Goal: Task Accomplishment & Management: Manage account settings

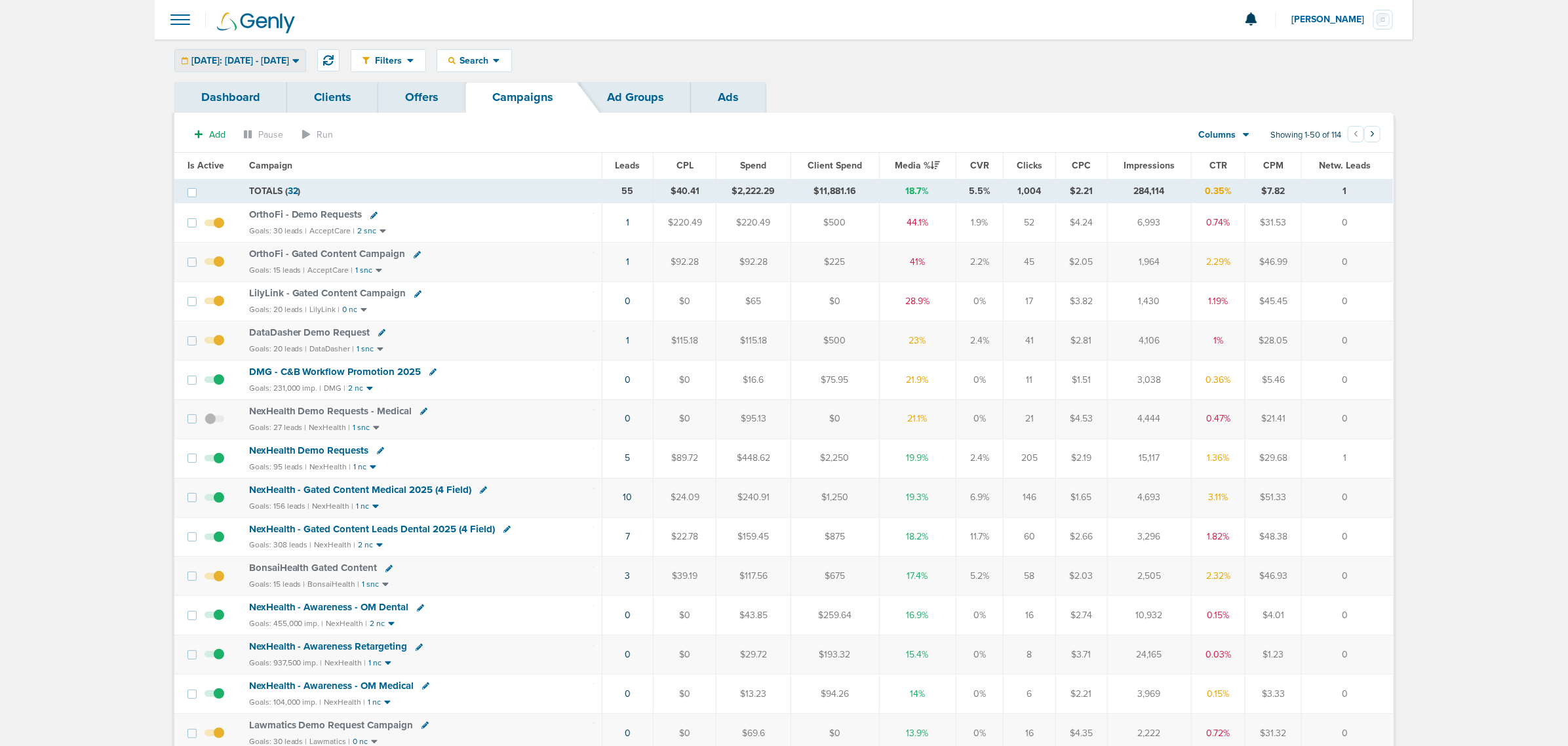
drag, startPoint x: 269, startPoint y: 58, endPoint x: 227, endPoint y: 76, distance: 45.7
click at [269, 58] on span "[DATE]: [DATE] - [DATE]" at bounding box center [240, 61] width 98 height 9
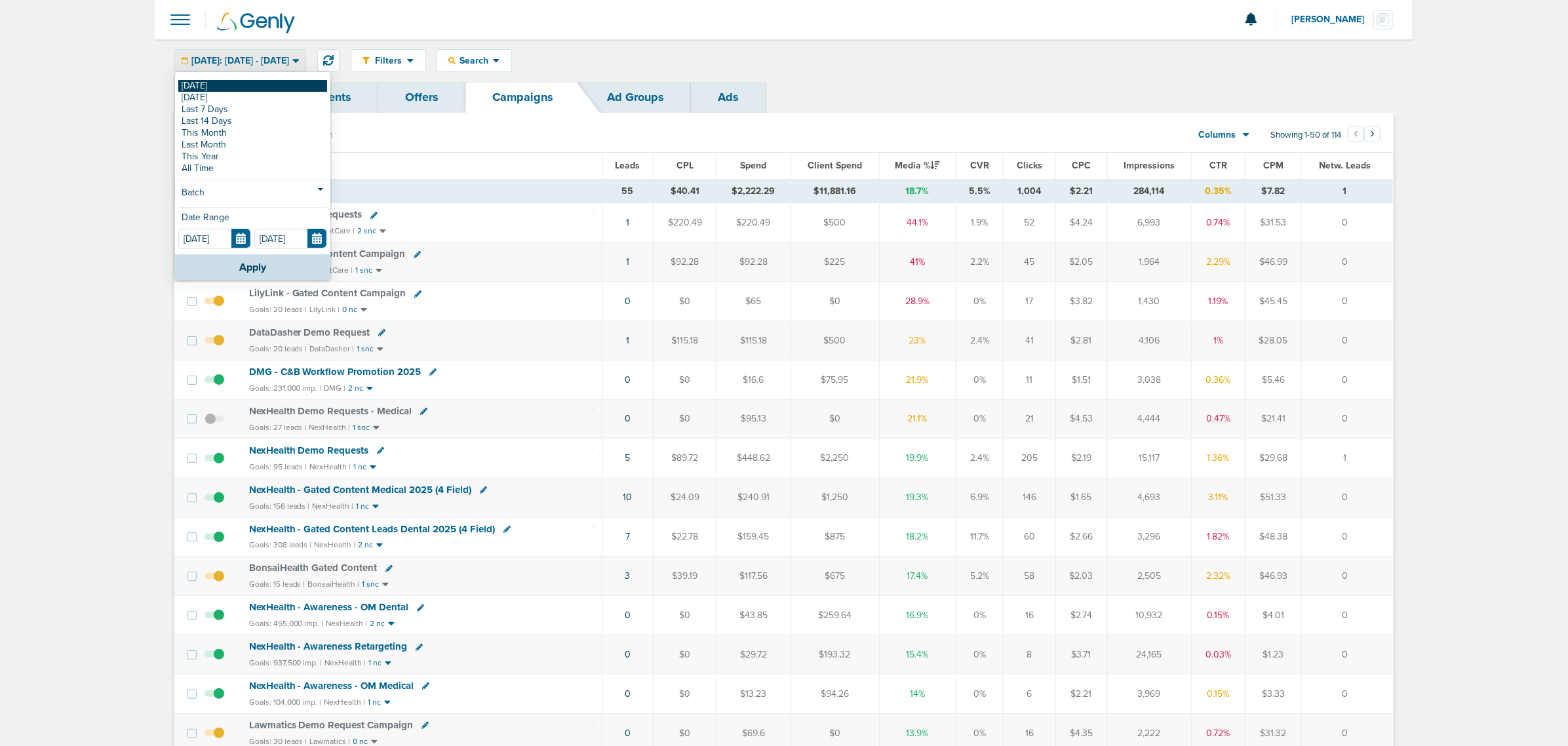
click at [207, 83] on link "[DATE]" at bounding box center [252, 86] width 149 height 12
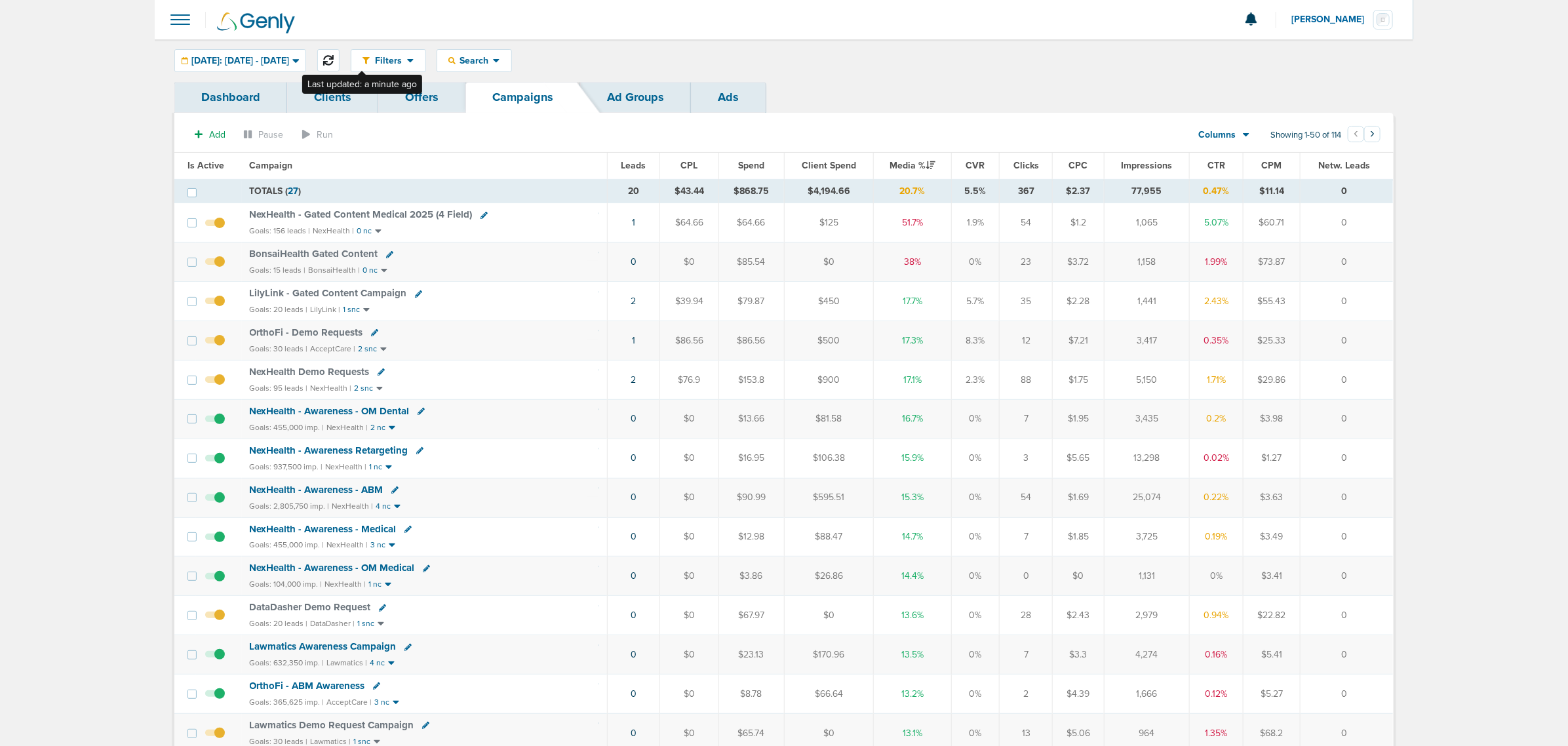
click at [340, 66] on button at bounding box center [329, 61] width 22 height 22
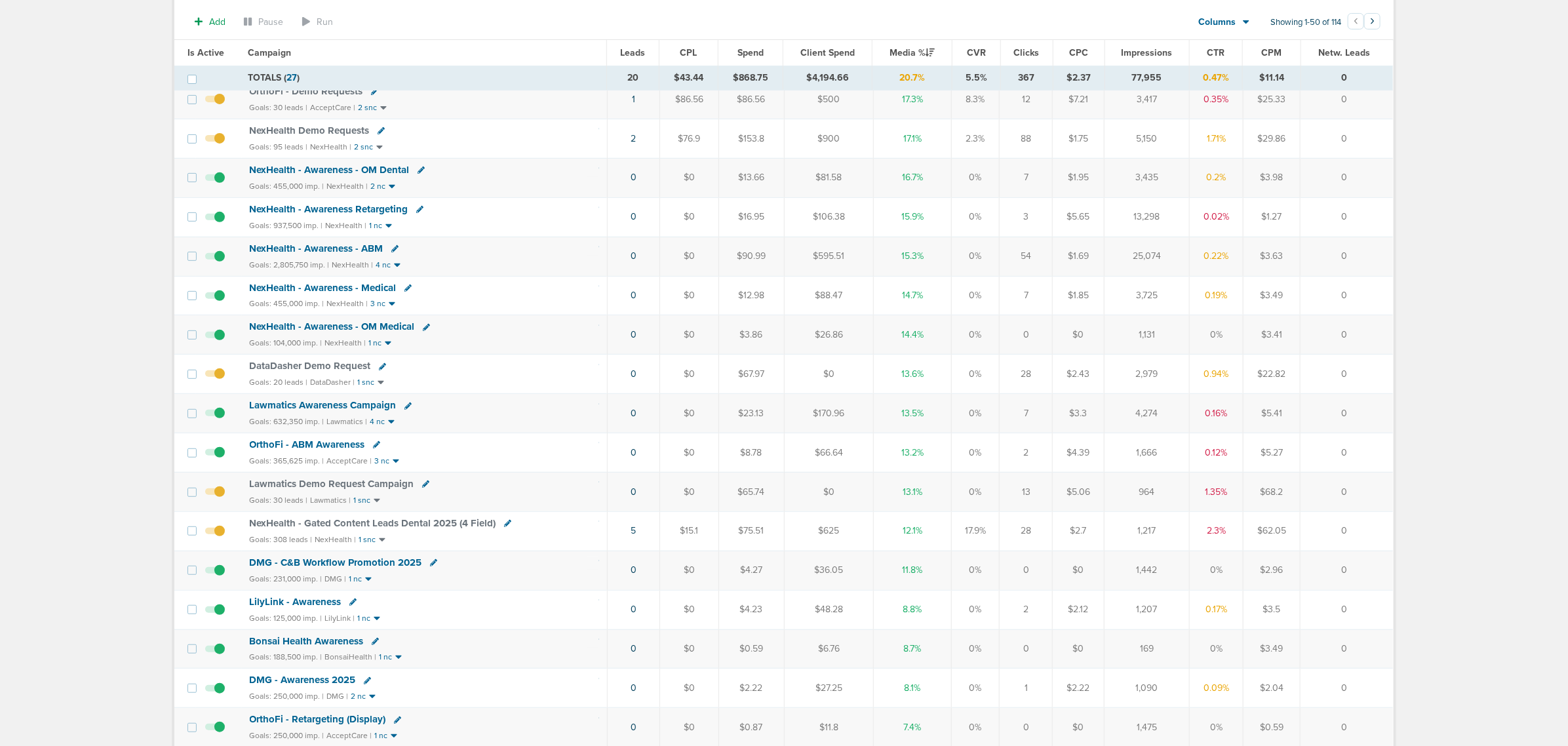
scroll to position [245, 0]
click at [633, 535] on link "5" at bounding box center [634, 529] width 5 height 11
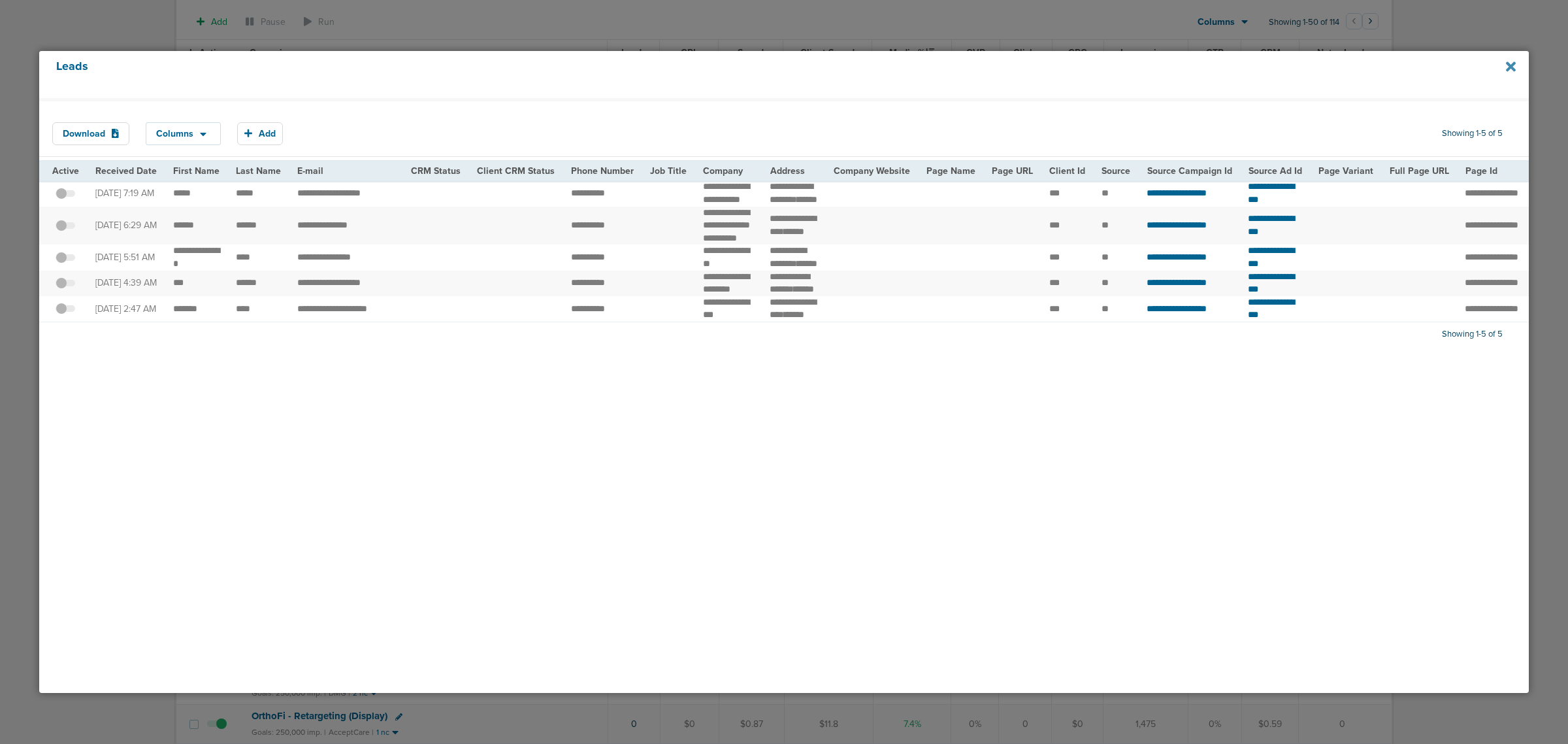
click at [1509, 66] on icon at bounding box center [1511, 66] width 10 height 10
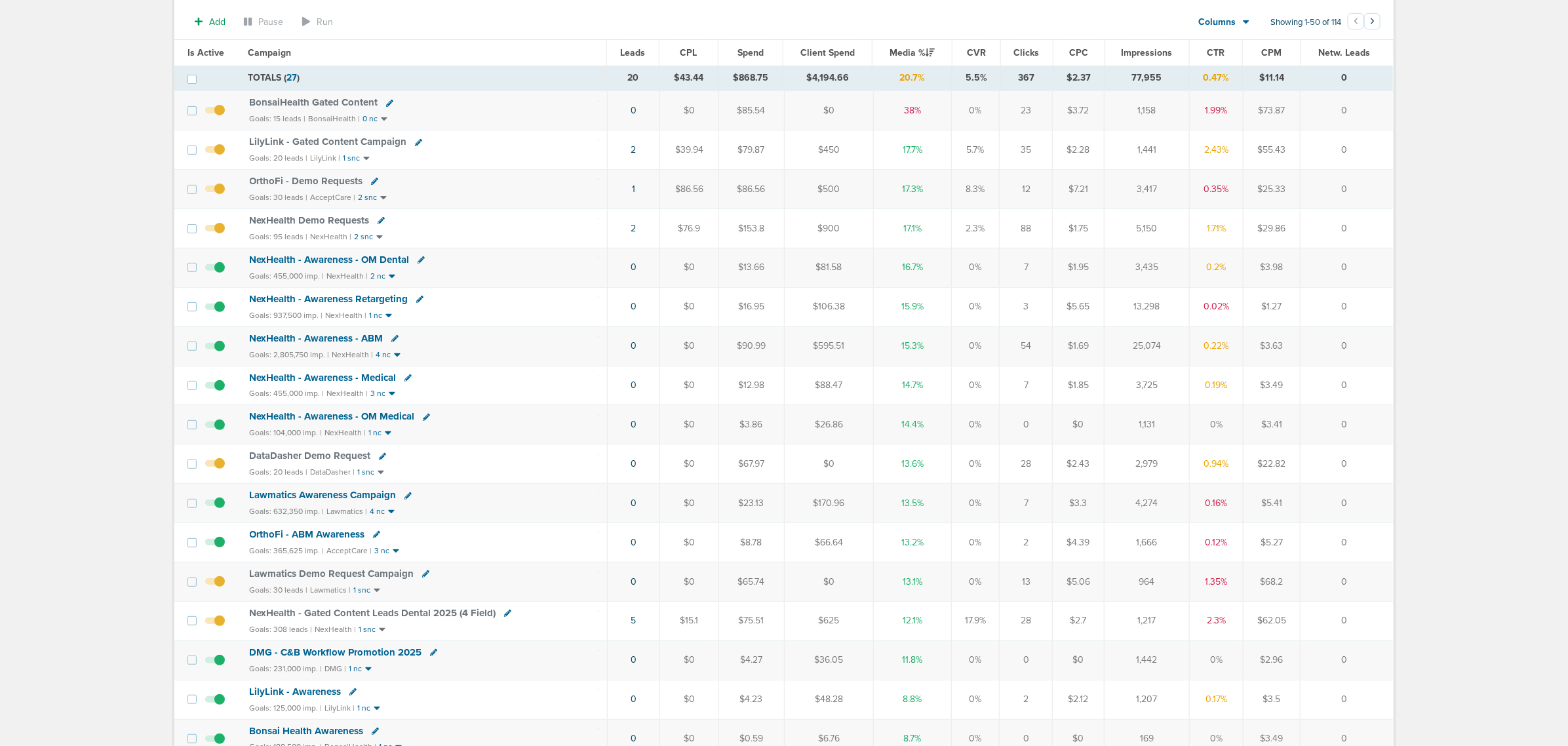
scroll to position [0, 0]
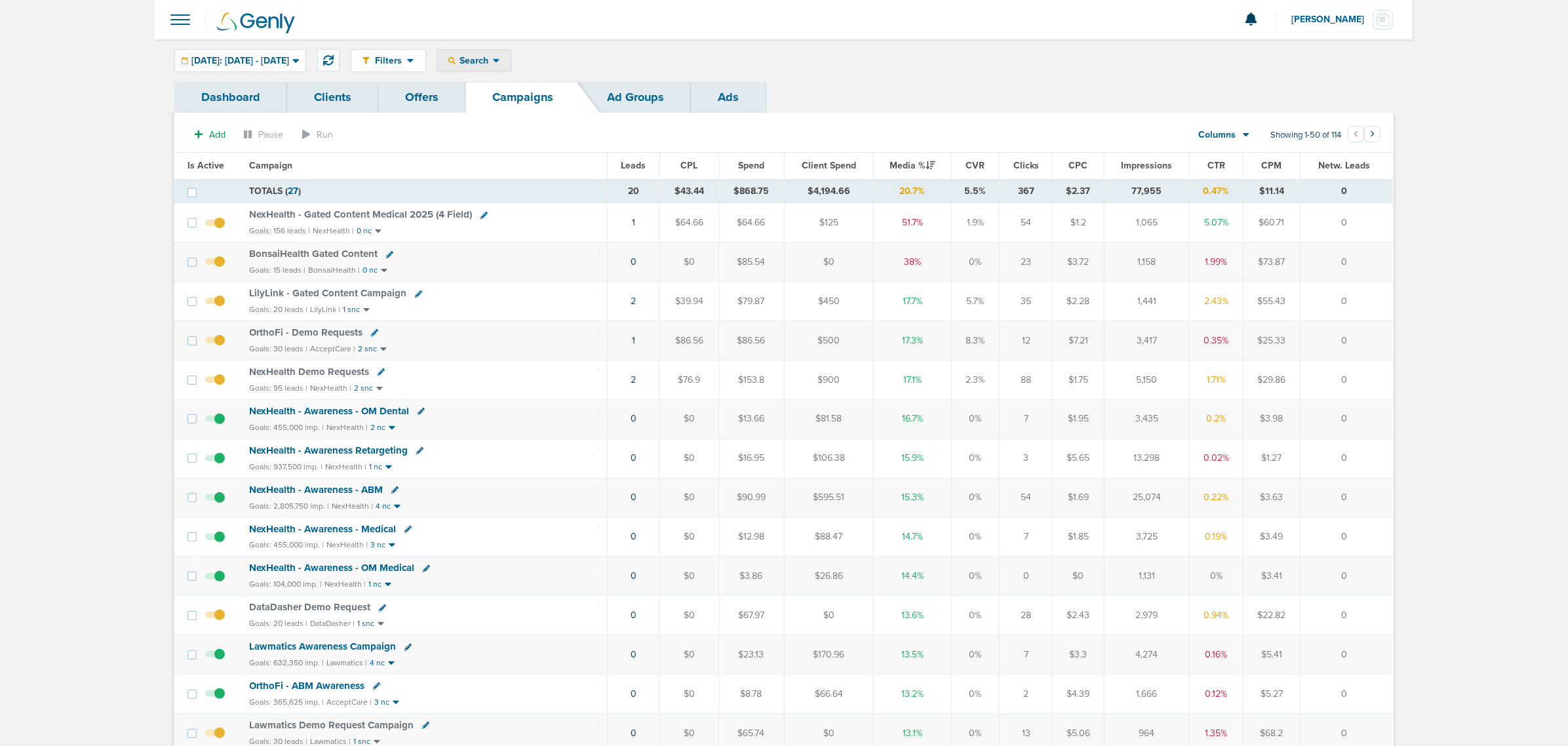
click at [493, 60] on span "Search" at bounding box center [475, 61] width 37 height 11
click at [510, 103] on link "Client" at bounding box center [504, 103] width 135 height 16
type input "nex"
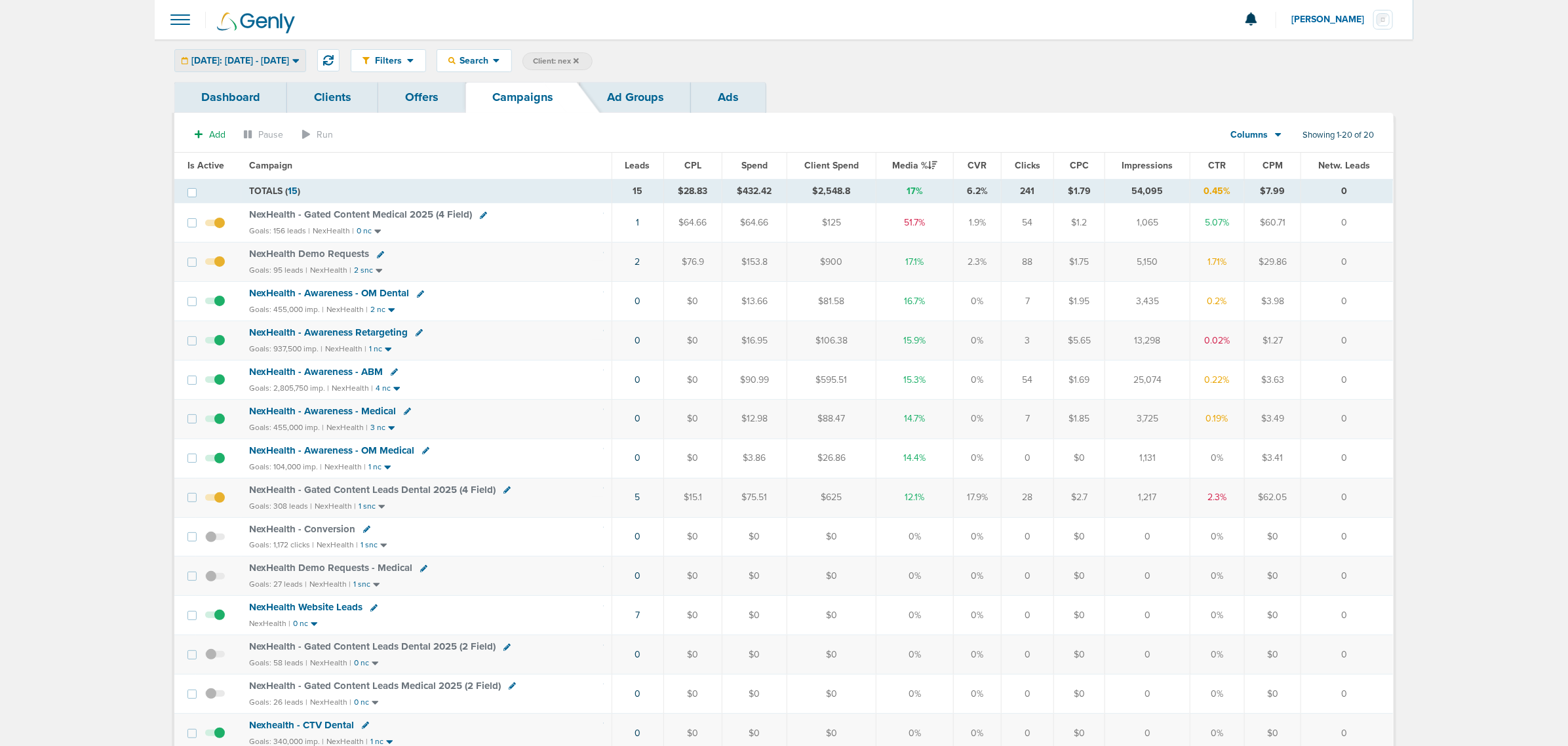
click at [299, 63] on icon at bounding box center [296, 61] width 7 height 11
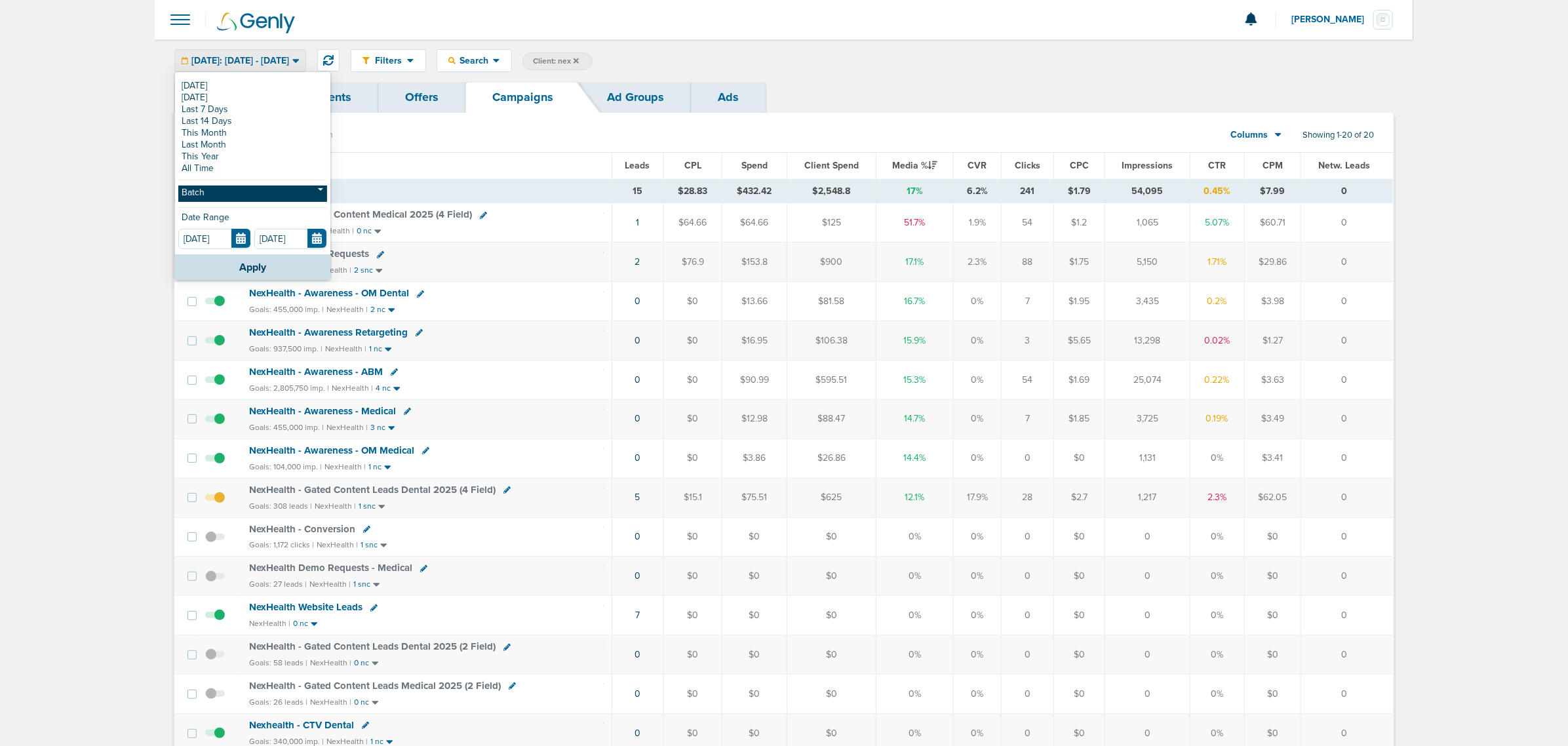
click at [283, 192] on link "Batch" at bounding box center [252, 194] width 149 height 16
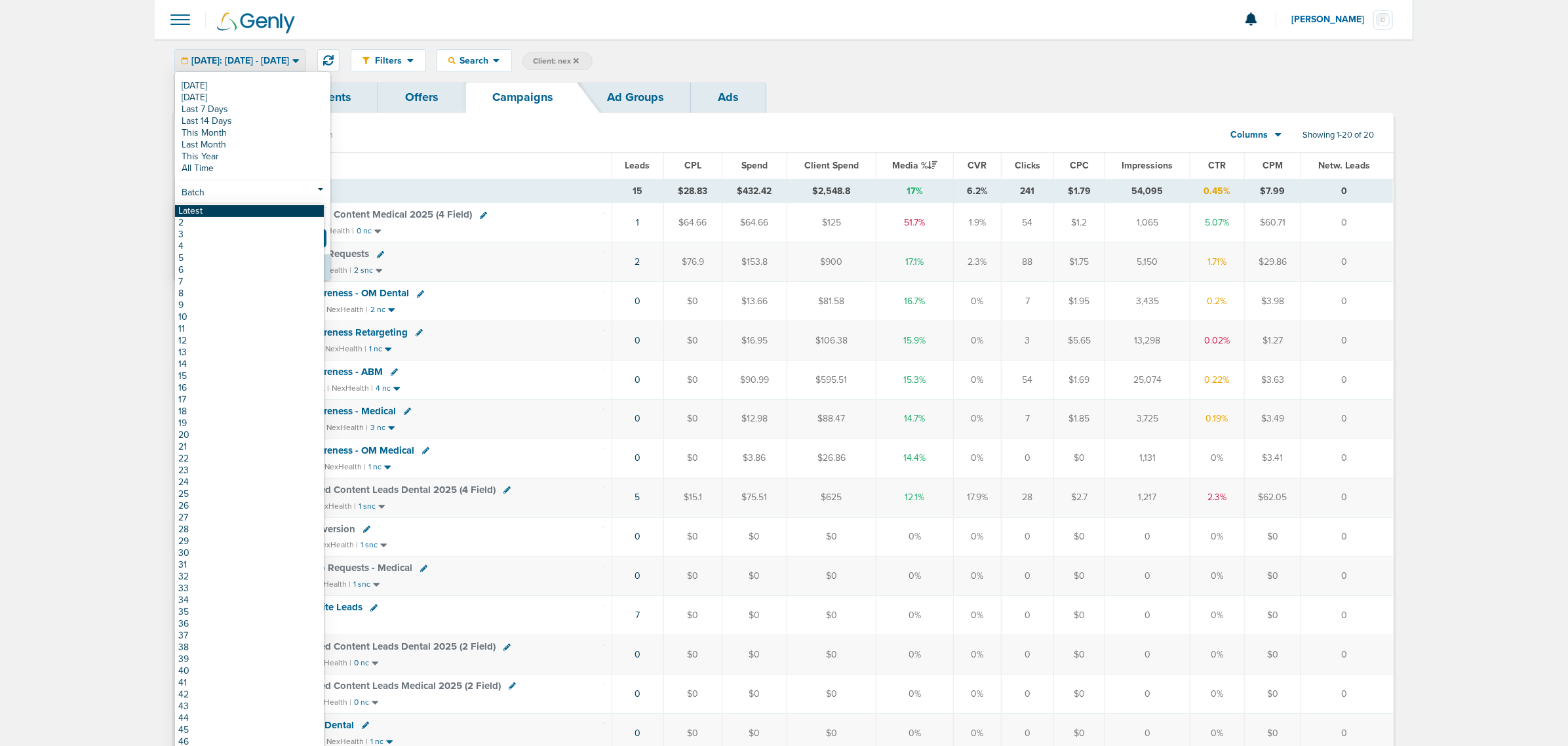
click at [252, 210] on link "Latest" at bounding box center [249, 211] width 149 height 12
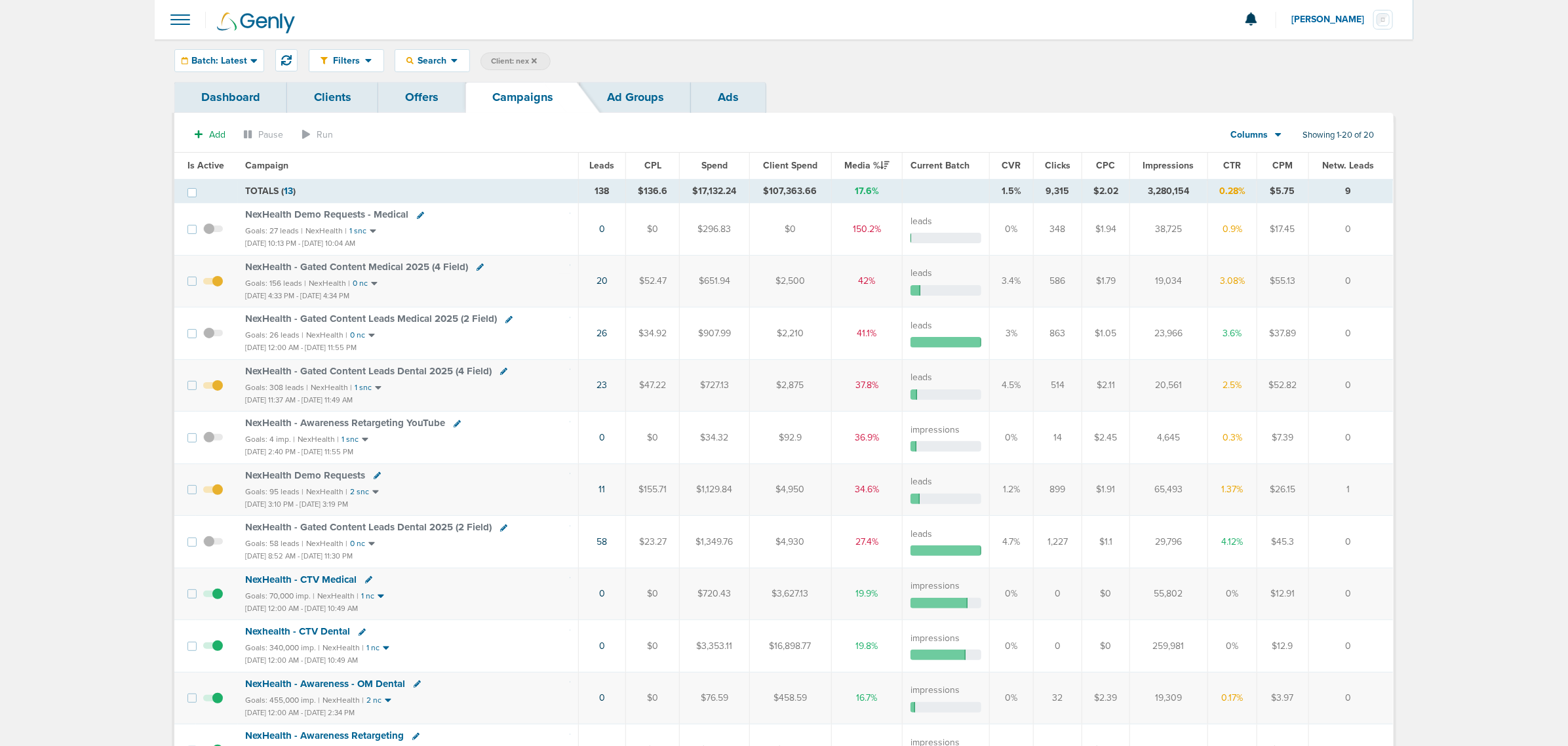
click at [1172, 161] on span "Impressions" at bounding box center [1169, 165] width 51 height 11
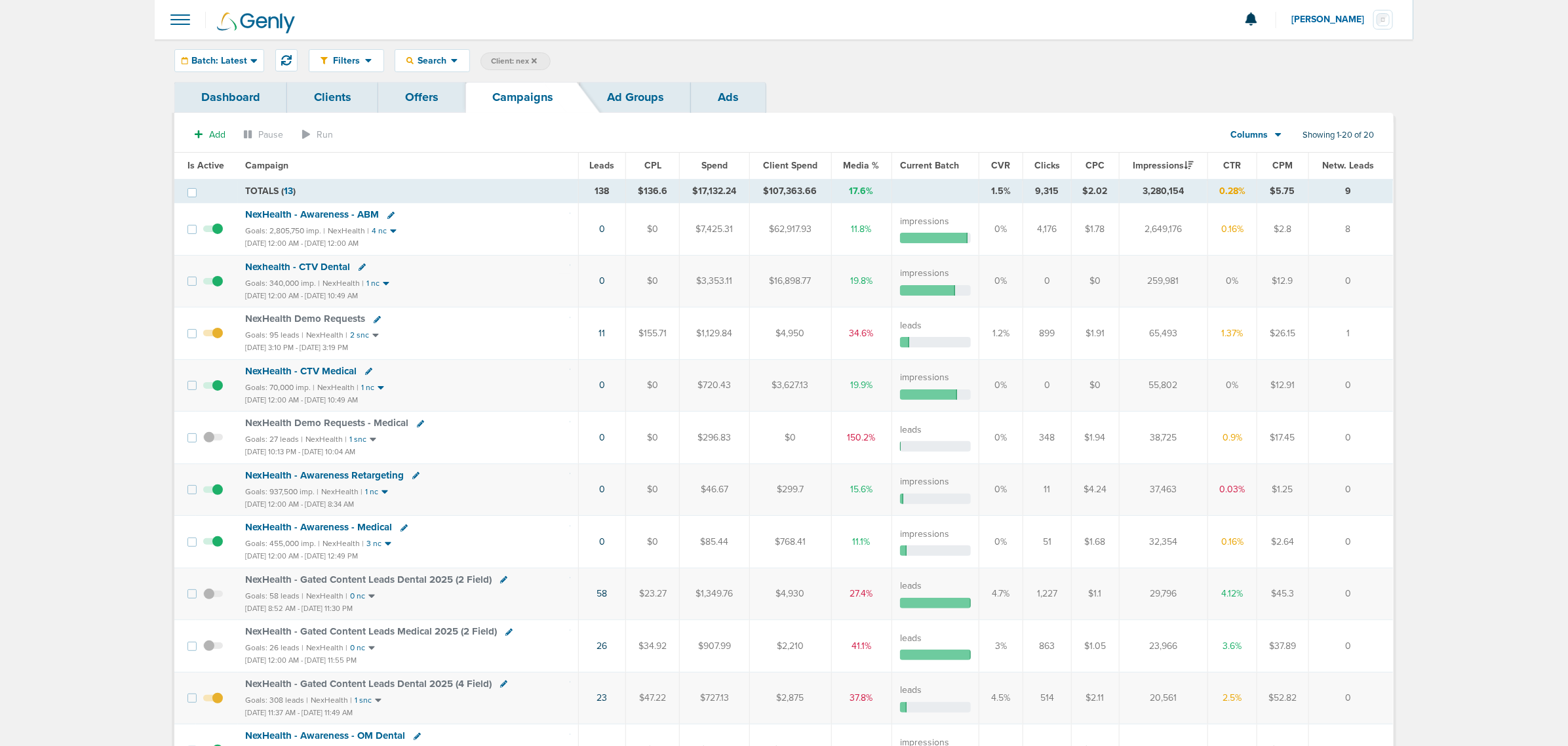
drag, startPoint x: 405, startPoint y: 249, endPoint x: 235, endPoint y: 249, distance: 170.0
click at [235, 249] on tr "NexHealth - Awareness - ABM Goals: 2,805,750 imp. | NexHealth | 4 nc [DATE] 12:…" at bounding box center [784, 229] width 1218 height 52
drag, startPoint x: 235, startPoint y: 249, endPoint x: 421, endPoint y: 235, distance: 186.5
click at [235, 250] on td at bounding box center [217, 229] width 42 height 52
click at [506, 227] on div "Goals: 2,805,750 imp. | NexHealth | 4 nc" at bounding box center [408, 230] width 325 height 11
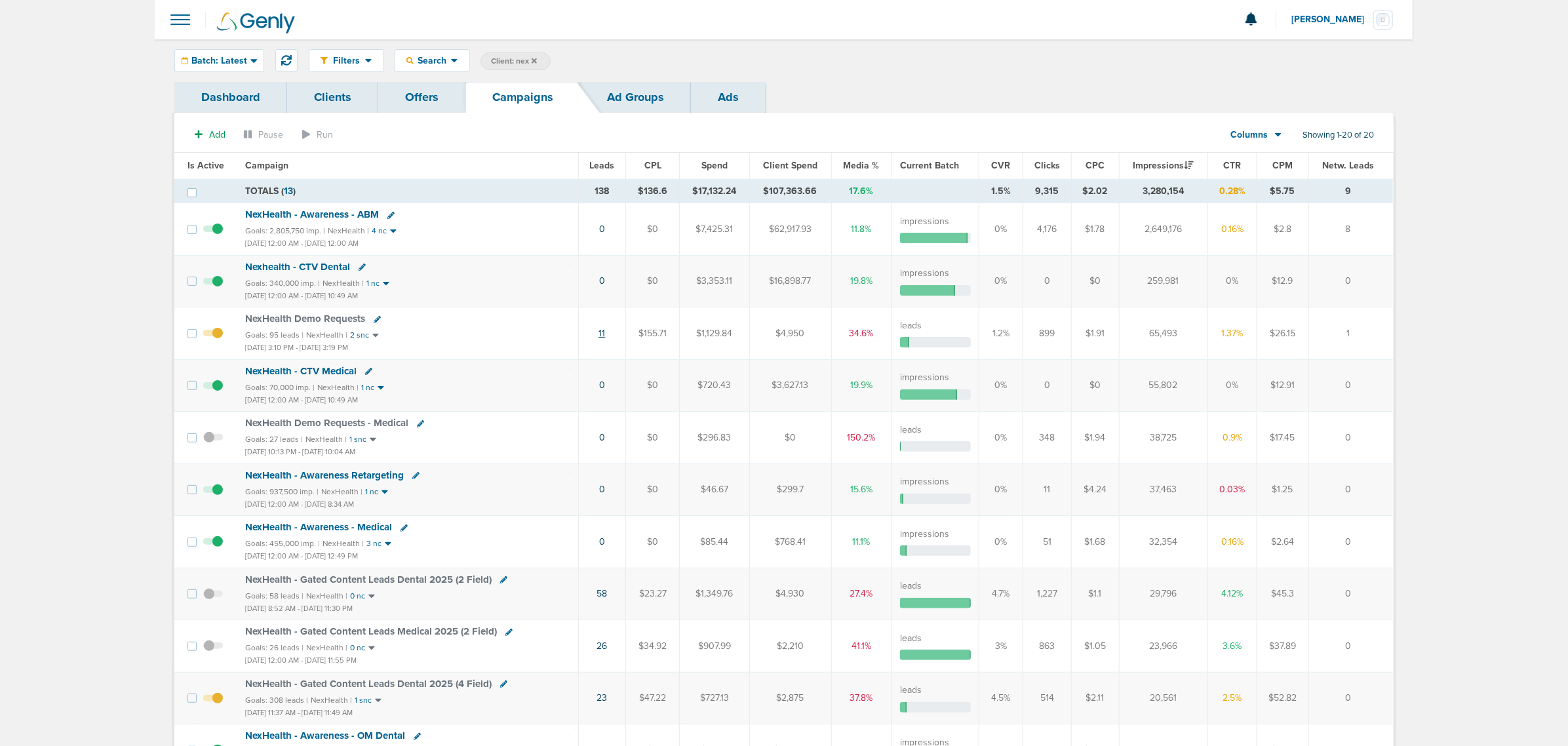
click at [603, 336] on link "11" at bounding box center [602, 333] width 7 height 11
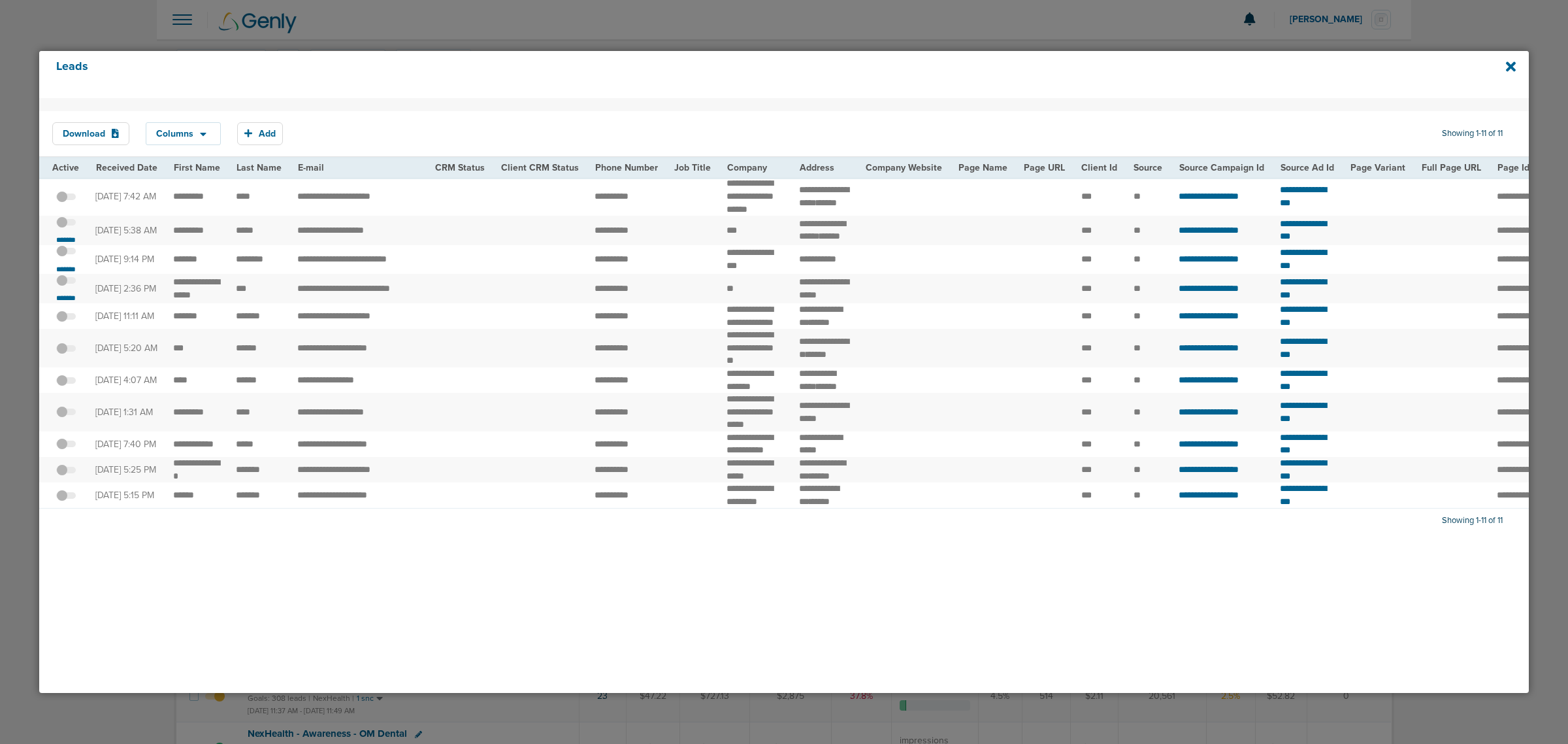
drag, startPoint x: 114, startPoint y: 317, endPoint x: 482, endPoint y: 316, distance: 368.0
click at [482, 303] on tr "**********" at bounding box center [1361, 288] width 2644 height 29
click at [482, 303] on td at bounding box center [460, 288] width 66 height 29
click at [70, 287] on span at bounding box center [66, 287] width 19 height 0
click at [66, 282] on input "checkbox" at bounding box center [66, 282] width 0 height 0
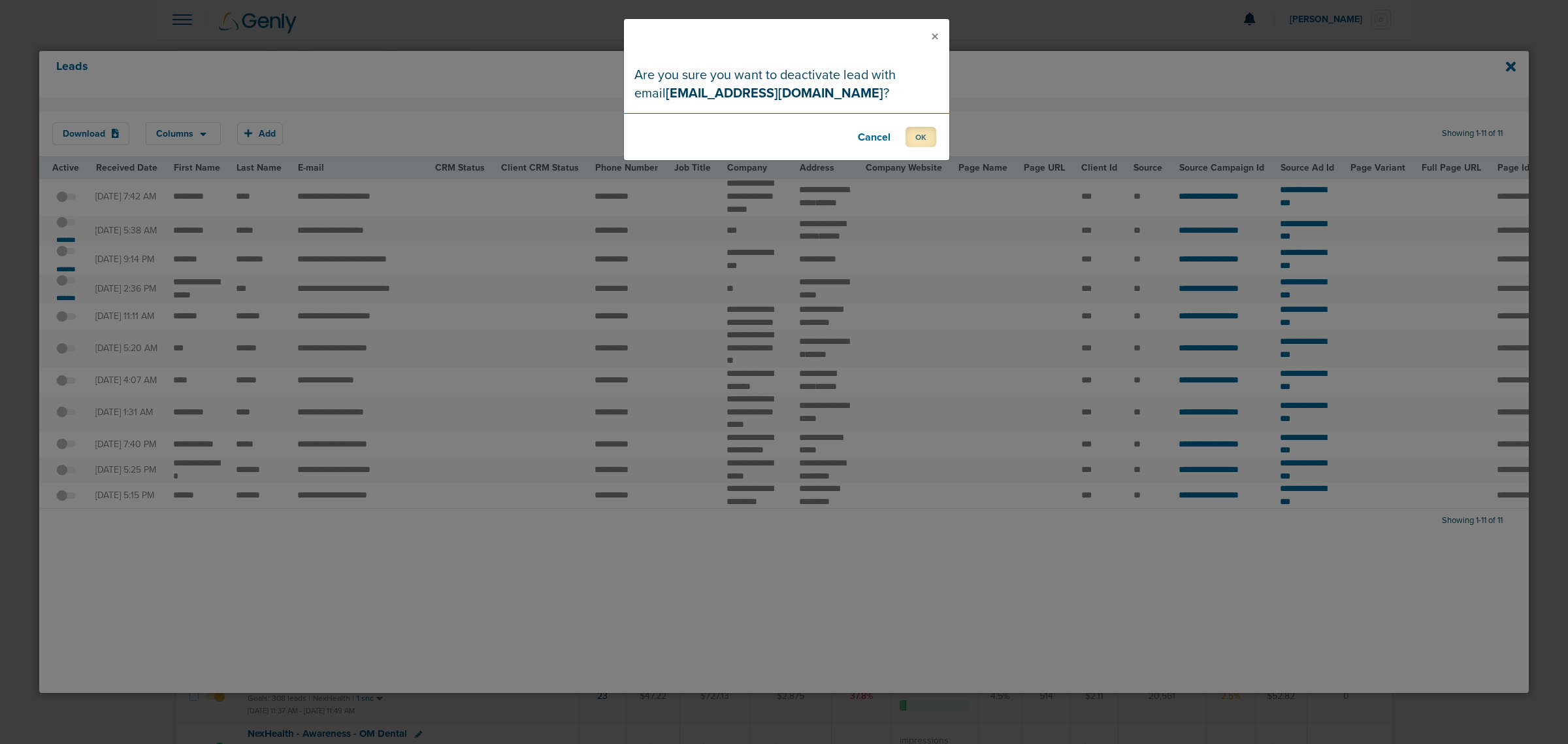
click at [928, 134] on button "OK" at bounding box center [921, 137] width 31 height 20
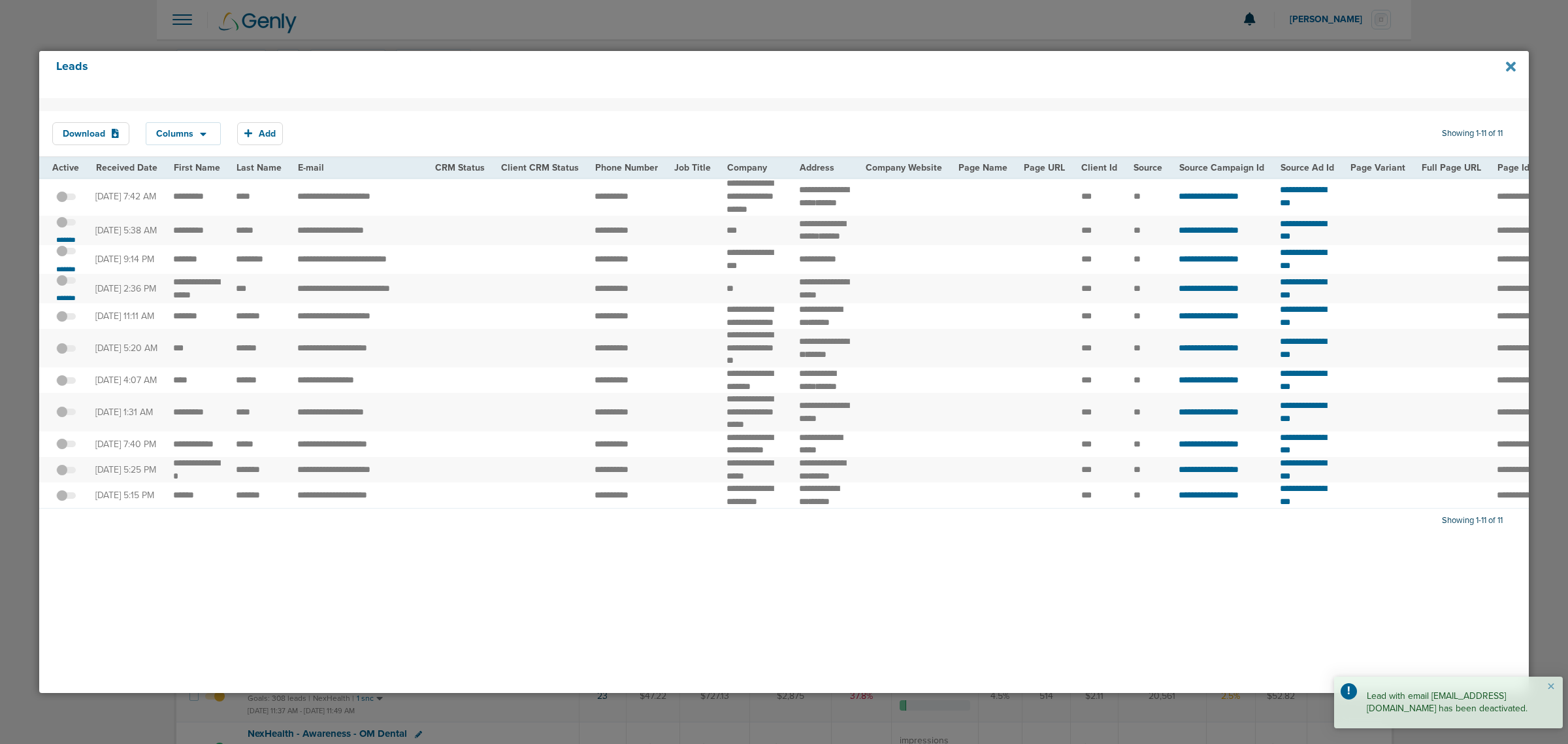
click at [1508, 60] on icon at bounding box center [1511, 66] width 10 height 14
